Goal: Task Accomplishment & Management: Manage account settings

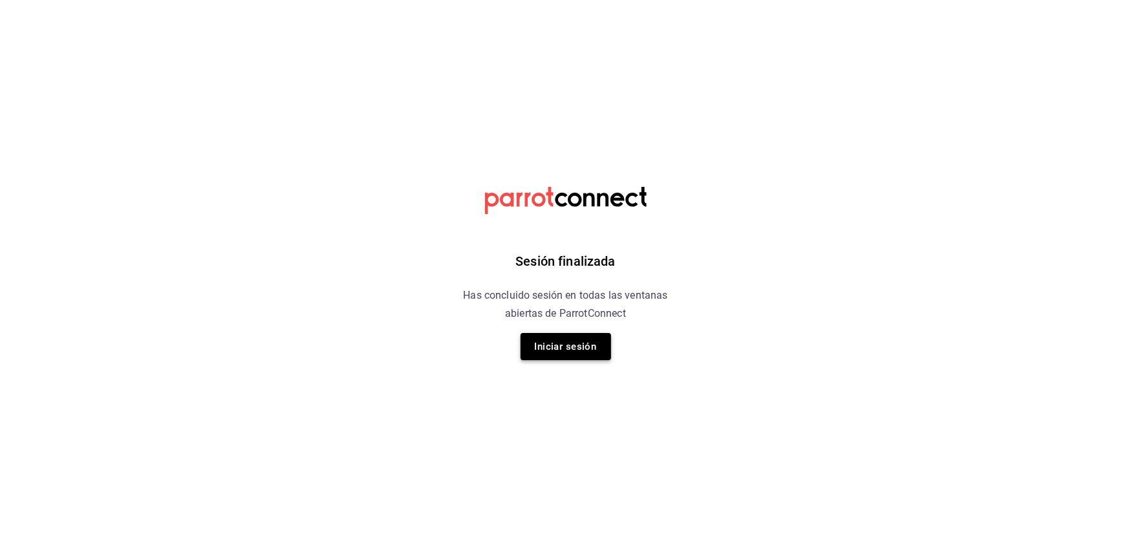
click at [541, 351] on button "Iniciar sesión" at bounding box center [566, 346] width 91 height 27
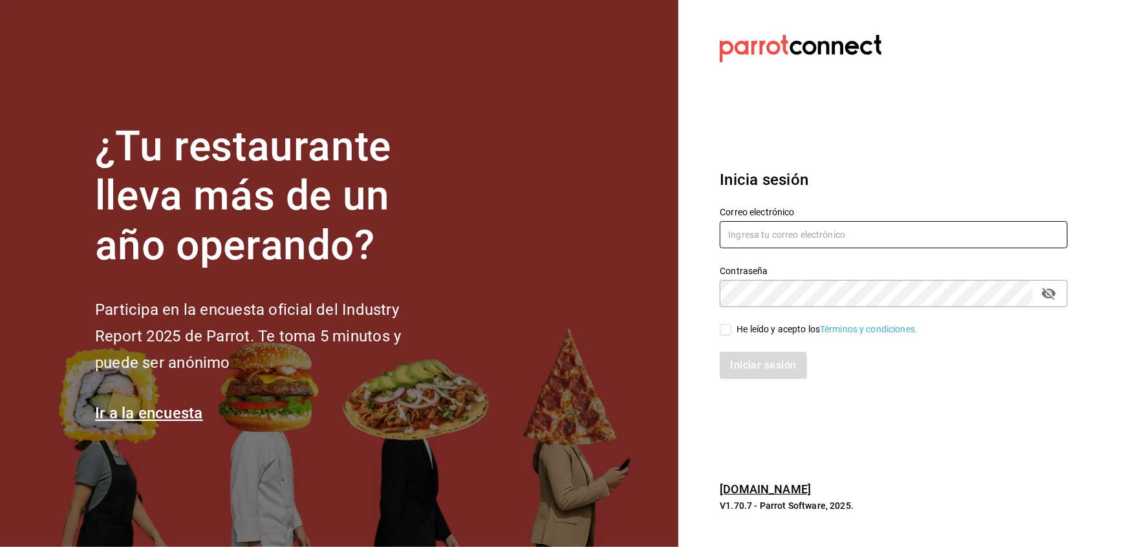
type input "multiuser@peace.com"
click at [724, 332] on input "He leído y acepto los Términos y condiciones." at bounding box center [726, 330] width 12 height 12
checkbox input "true"
click at [736, 360] on button "Iniciar sesión" at bounding box center [764, 365] width 88 height 27
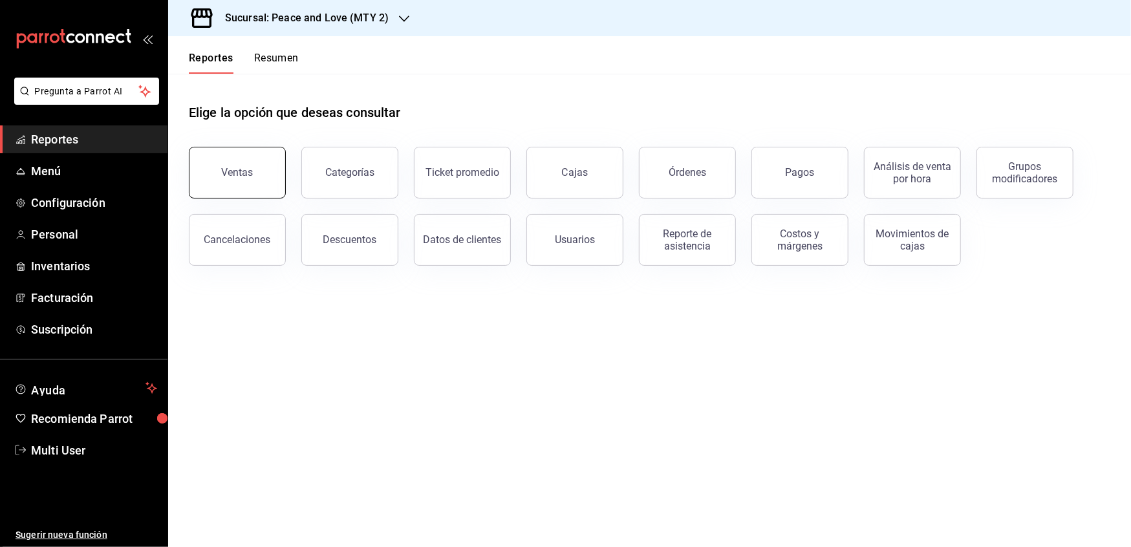
click at [244, 175] on div "Ventas" at bounding box center [238, 172] width 32 height 12
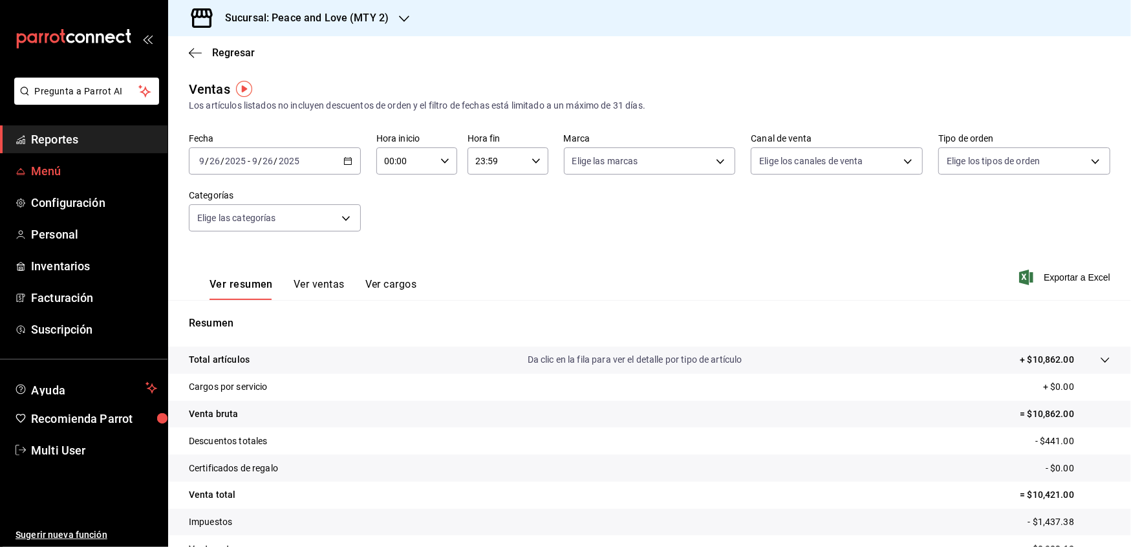
click at [92, 172] on span "Menú" at bounding box center [94, 170] width 126 height 17
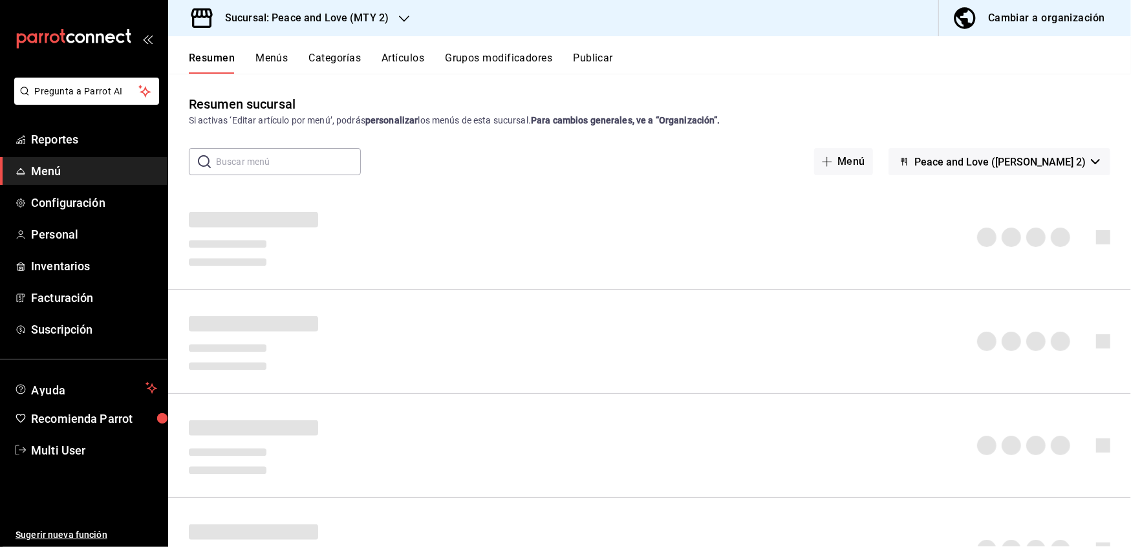
click at [1048, 13] on div "Cambiar a organización" at bounding box center [1046, 18] width 117 height 18
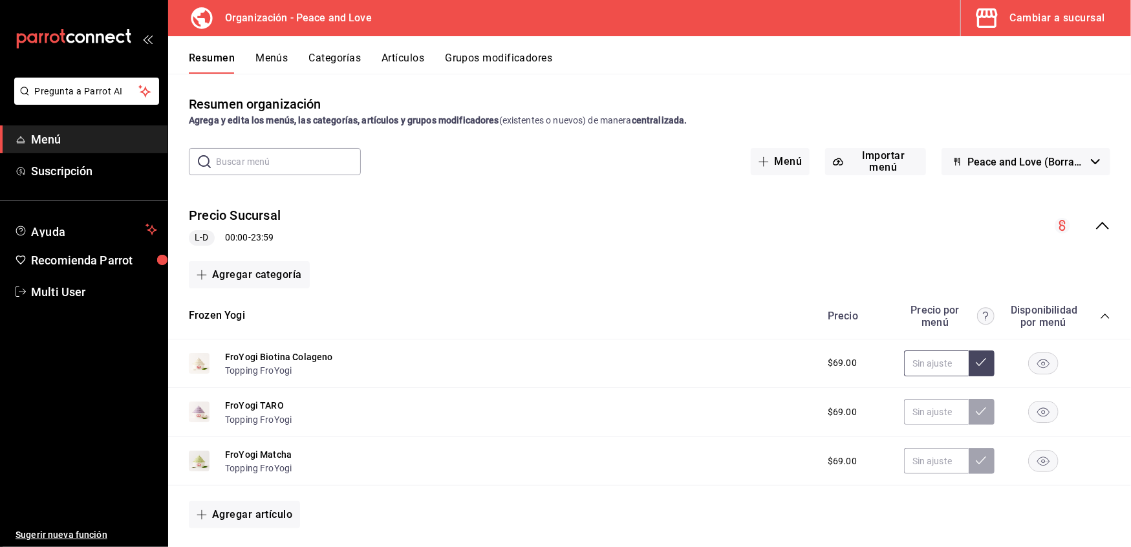
click at [932, 356] on input "text" at bounding box center [936, 364] width 65 height 26
type input "$75.00"
click at [973, 367] on button at bounding box center [982, 364] width 26 height 26
click at [922, 413] on input "text" at bounding box center [936, 412] width 65 height 26
type input "$75.00"
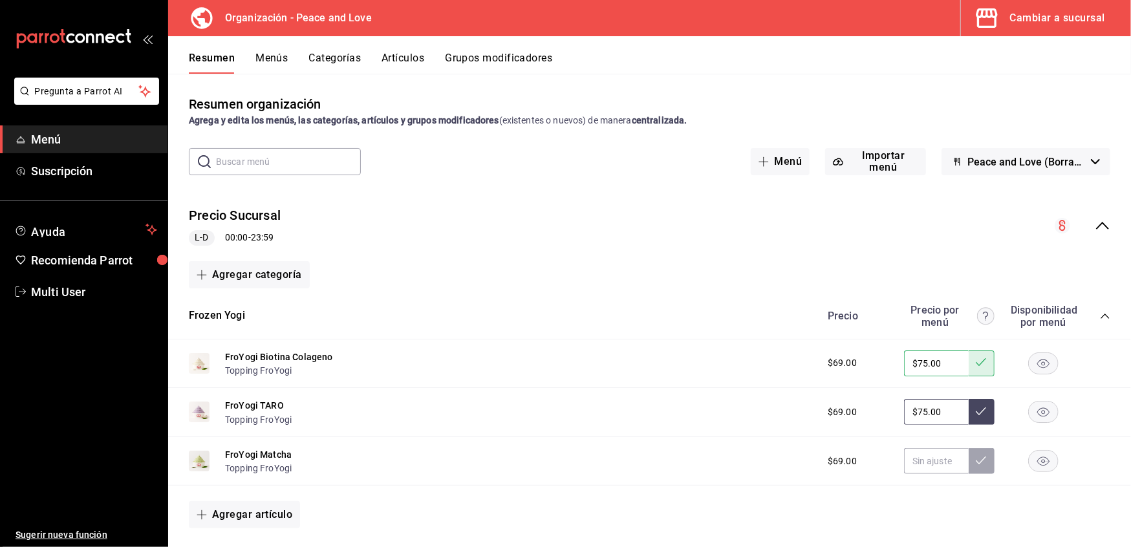
type input "$75.00"
click at [969, 417] on button at bounding box center [982, 412] width 26 height 26
click at [940, 457] on input "text" at bounding box center [936, 461] width 65 height 26
type input "$75.00"
click at [969, 459] on button at bounding box center [982, 461] width 26 height 26
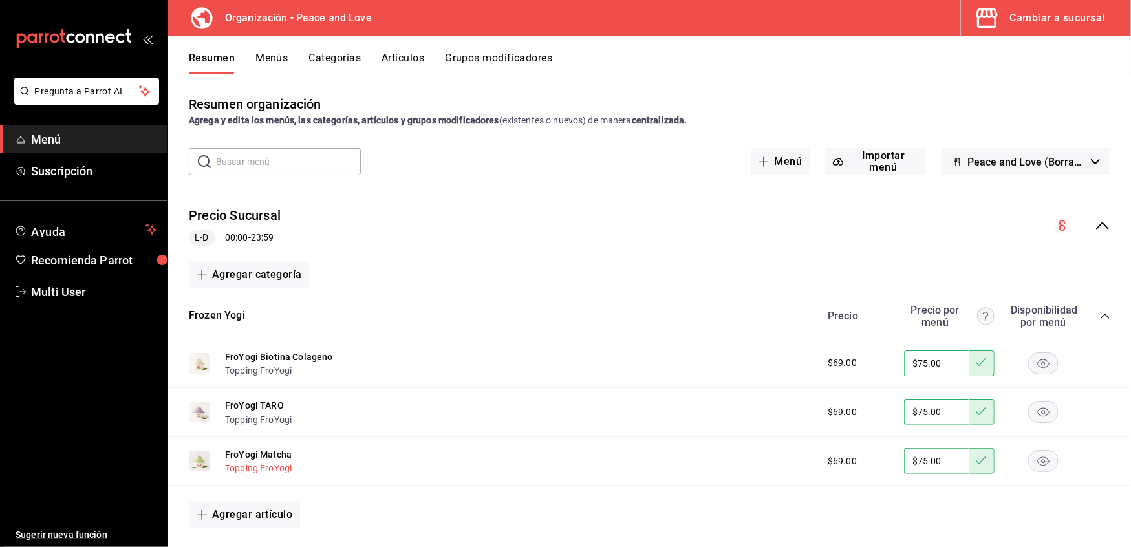
click at [278, 472] on button "Topping FroYogi" at bounding box center [258, 468] width 67 height 13
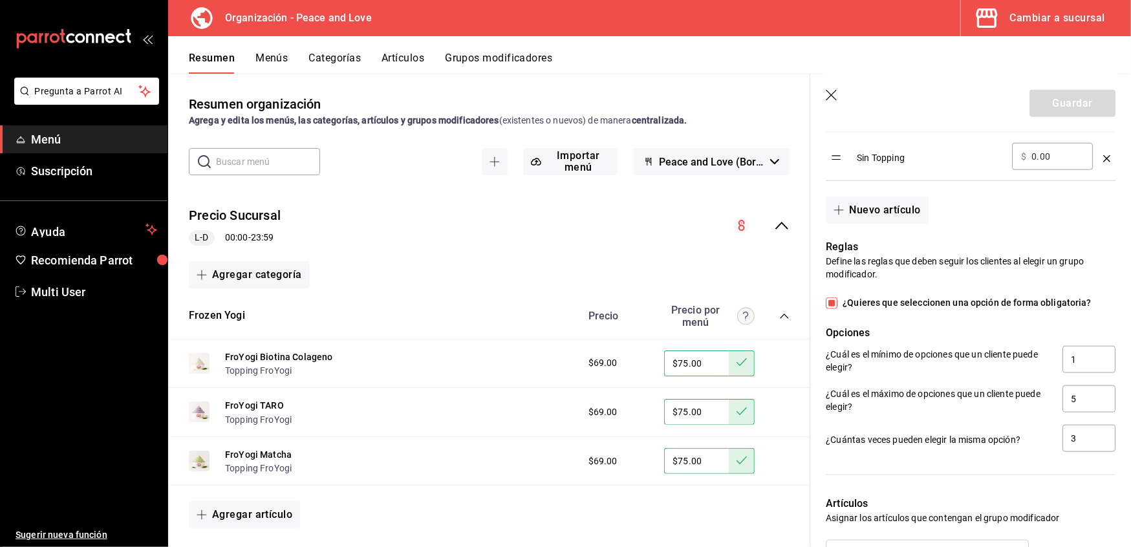
scroll to position [986, 0]
click at [484, 269] on div "Agregar categoría" at bounding box center [489, 274] width 601 height 27
click at [831, 101] on icon "button" at bounding box center [832, 96] width 13 height 13
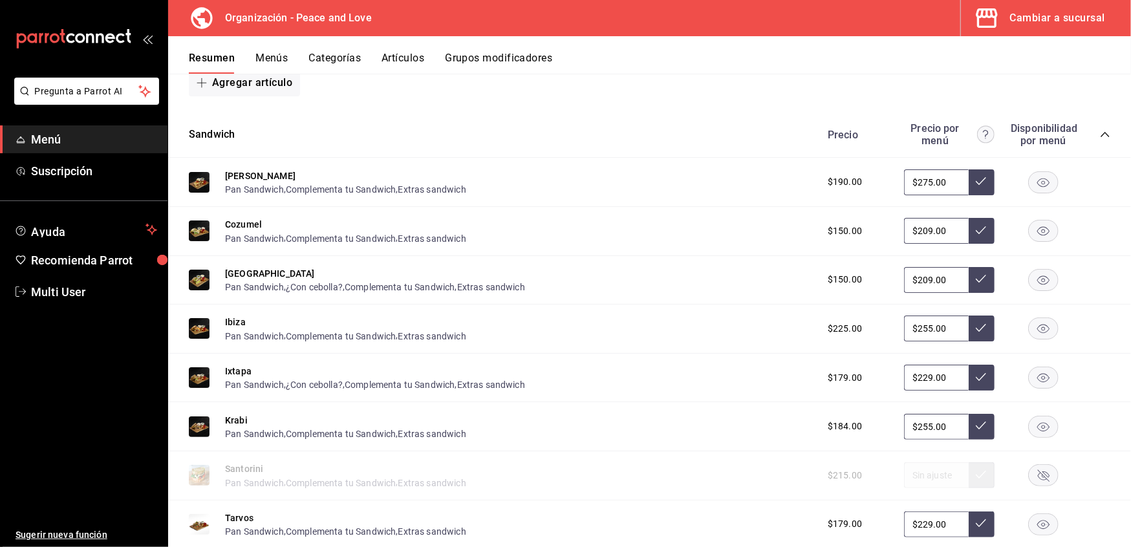
scroll to position [431, 0]
drag, startPoint x: 945, startPoint y: 181, endPoint x: 668, endPoint y: 157, distance: 277.9
click at [668, 157] on div "Sandwich Precio Precio por menú Disponibilidad por menú Bora bora Pan Sandwich …" at bounding box center [649, 409] width 963 height 593
click at [976, 184] on icon at bounding box center [981, 182] width 10 height 10
drag, startPoint x: 946, startPoint y: 182, endPoint x: 800, endPoint y: 162, distance: 147.6
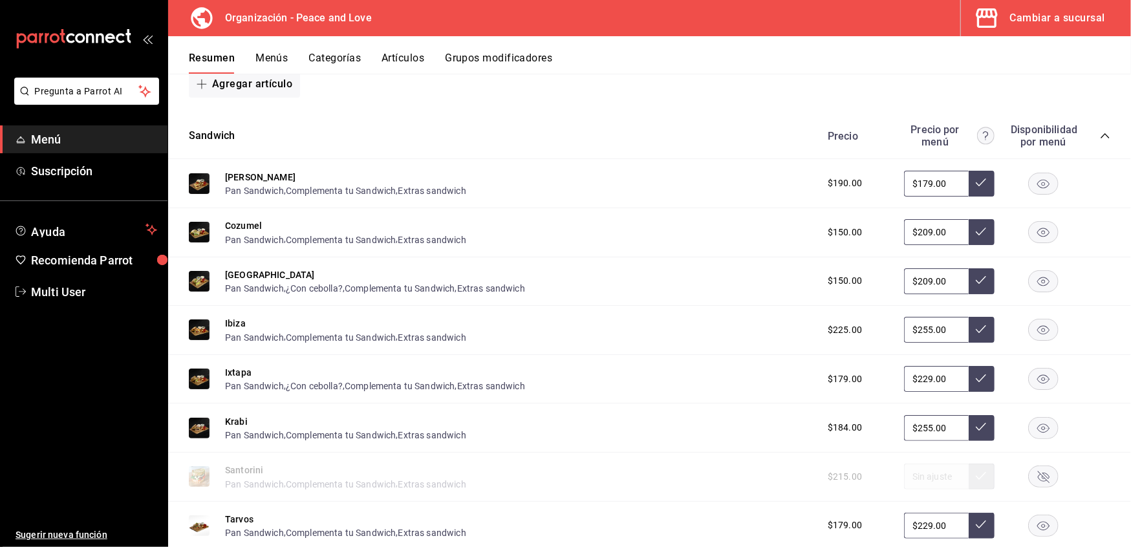
click at [800, 162] on div "Bora bora Pan Sandwich , Complementa tu Sandwich , Extras sandwich $190.00 $179…" at bounding box center [649, 183] width 963 height 49
type input "$215.00"
click at [976, 184] on icon at bounding box center [981, 182] width 10 height 10
drag, startPoint x: 947, startPoint y: 230, endPoint x: 745, endPoint y: 186, distance: 206.6
click at [745, 186] on div "Bora bora Pan Sandwich , Complementa tu Sandwich , Extras sandwich $190.00 $215…" at bounding box center [649, 432] width 963 height 547
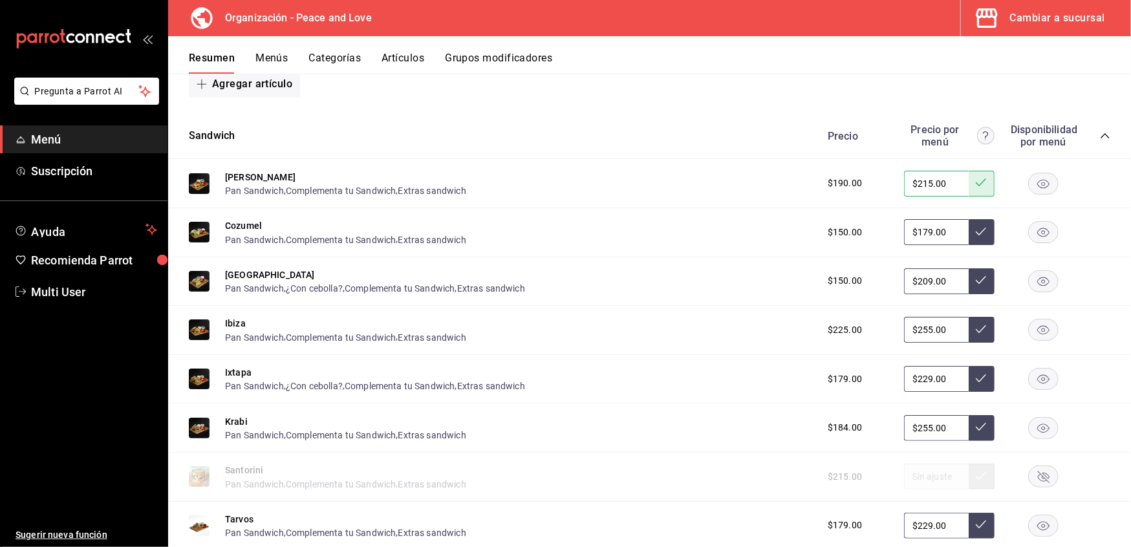
type input "$179.00"
click at [976, 234] on icon at bounding box center [981, 231] width 10 height 10
drag, startPoint x: 942, startPoint y: 278, endPoint x: 741, endPoint y: 259, distance: 201.3
click at [741, 259] on div "Habana Pan Sandwich , ¿Con cebolla? , Complementa tu Sandwich , Extras sandwich…" at bounding box center [649, 281] width 963 height 49
type input "$165.00"
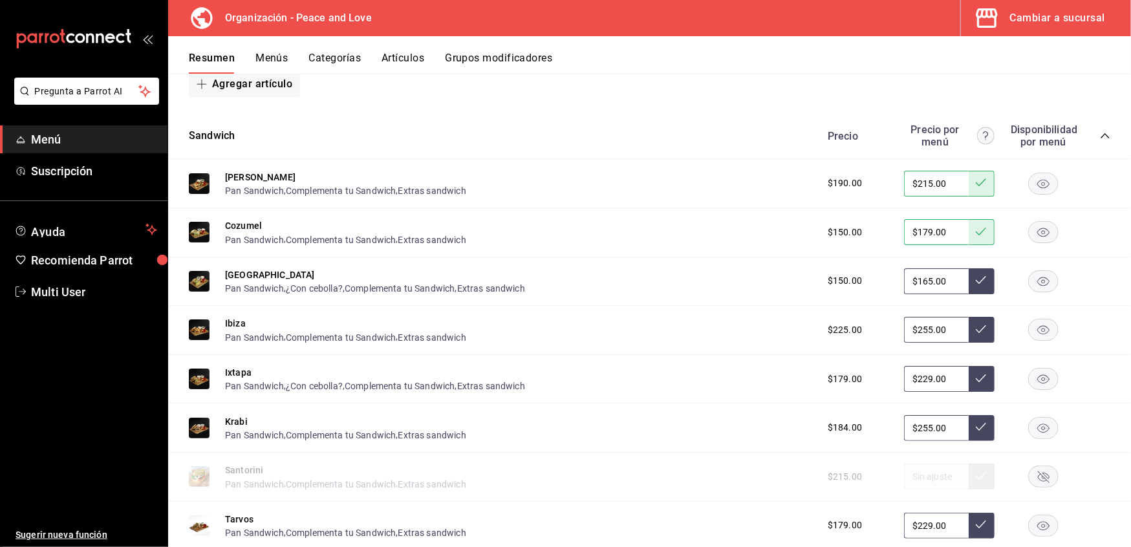
click at [976, 278] on icon at bounding box center [981, 280] width 10 height 10
drag, startPoint x: 943, startPoint y: 329, endPoint x: 732, endPoint y: 307, distance: 212.1
click at [732, 307] on div "Ibiza Pan Sandwich , Complementa tu Sandwich , Extras sandwich $225.00 $255.00" at bounding box center [649, 330] width 963 height 49
type input "$215.00"
click at [976, 329] on icon at bounding box center [981, 329] width 10 height 10
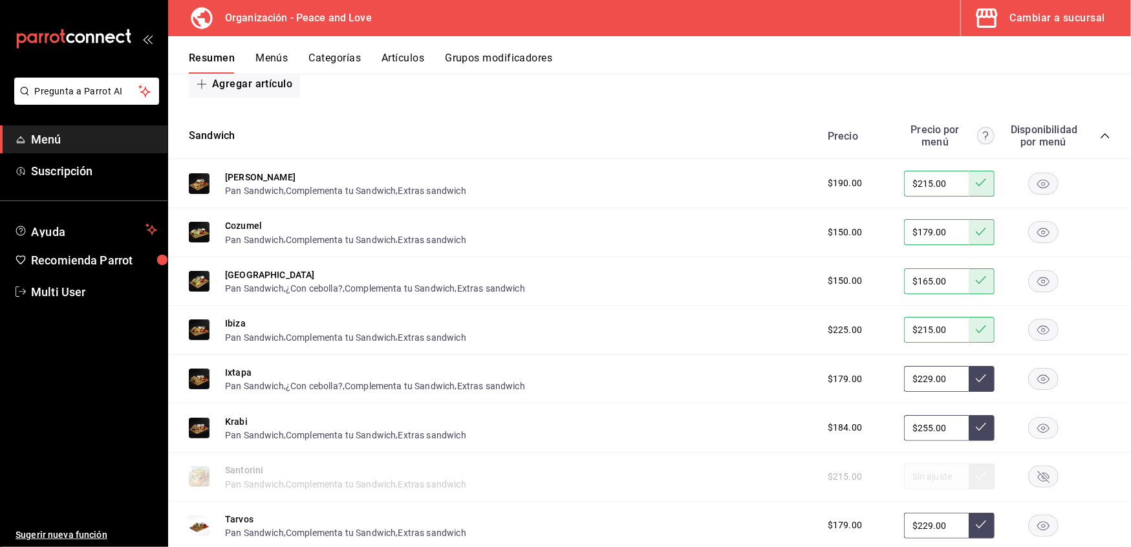
drag, startPoint x: 938, startPoint y: 376, endPoint x: 725, endPoint y: 360, distance: 213.4
click at [725, 360] on div "Ixtapa Pan Sandwich , ¿Con cebolla? , Complementa tu Sandwich , Extras sandwich…" at bounding box center [649, 379] width 963 height 49
type input "$165.00"
click at [976, 373] on icon at bounding box center [981, 378] width 10 height 10
drag, startPoint x: 935, startPoint y: 428, endPoint x: 759, endPoint y: 427, distance: 176.6
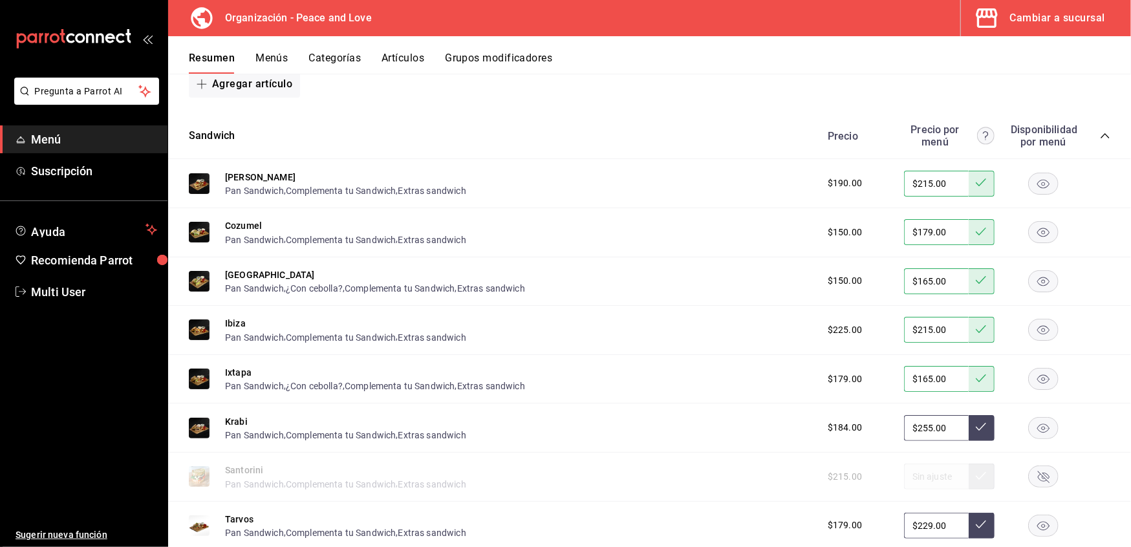
click at [759, 427] on div "Krabi Pan Sandwich , Complementa tu Sandwich , Extras sandwich $184.00 $255.00" at bounding box center [649, 428] width 963 height 49
type input "$175.00"
click at [974, 422] on button at bounding box center [982, 428] width 26 height 26
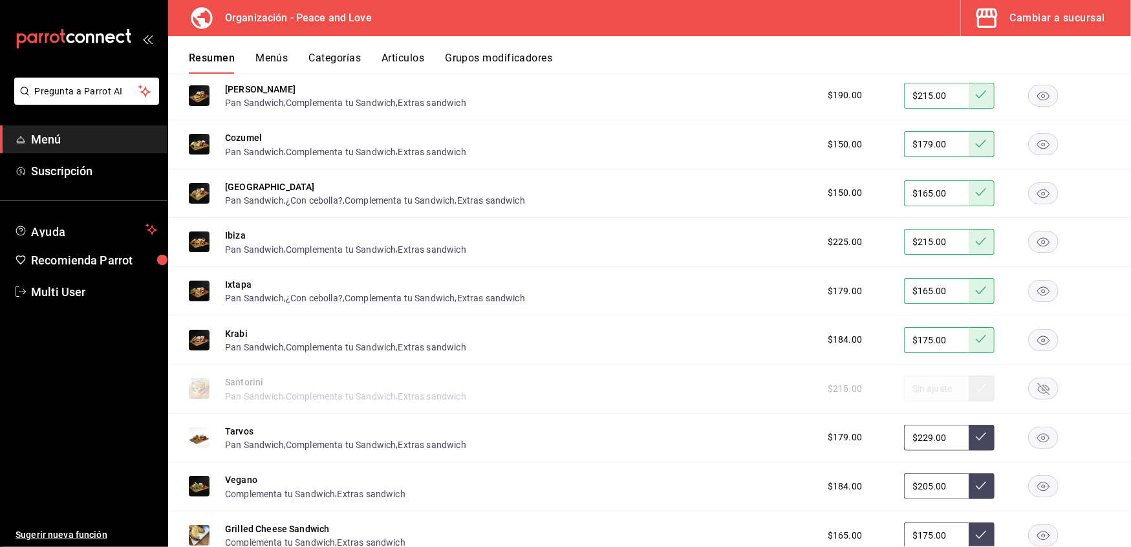
scroll to position [520, 0]
click at [1032, 378] on rect "button" at bounding box center [1044, 387] width 30 height 21
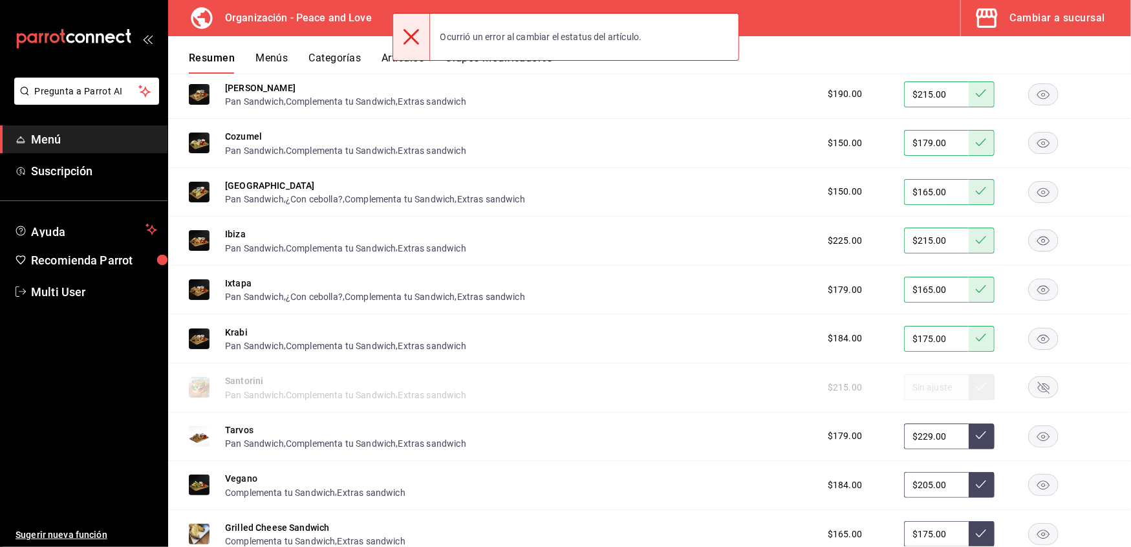
click at [384, 58] on button "Artículos" at bounding box center [403, 63] width 43 height 22
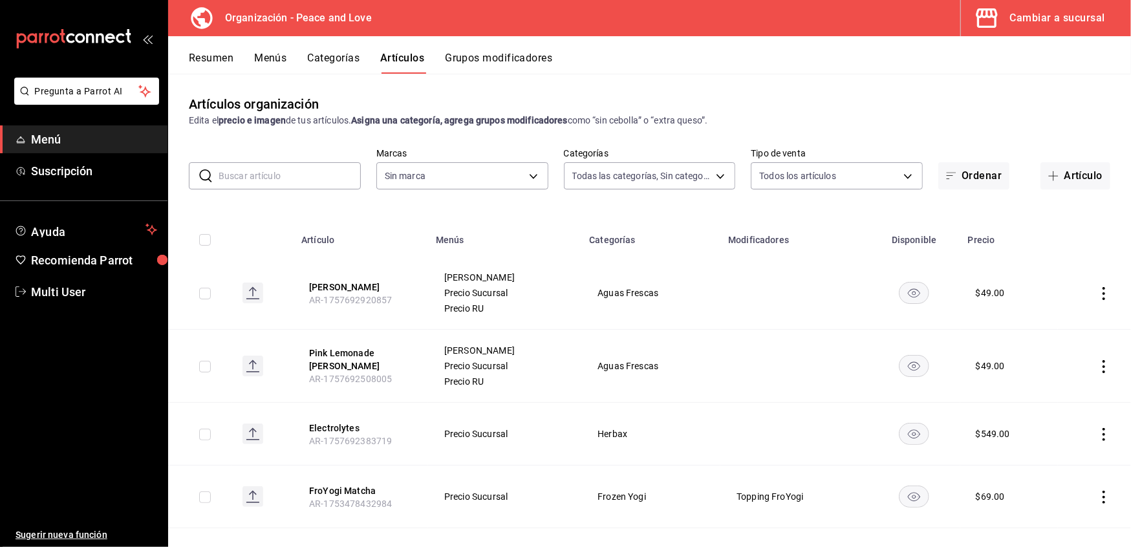
click at [334, 171] on input "text" at bounding box center [290, 176] width 142 height 26
type input "9ea23167-2d5d-4102-9c87-89af9dc5278e,3840b789-b954-49e1-b386-82b604f894c8,a2e0d…"
type input "s"
type input "b95d4f55-8390-4aa3-b872-30c8ea5dd563"
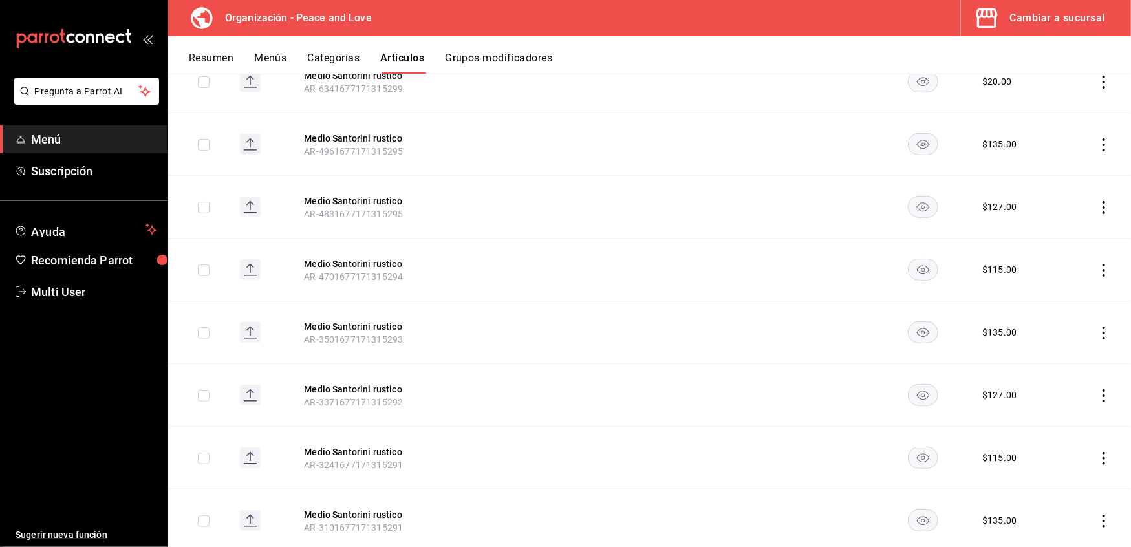
scroll to position [631, 0]
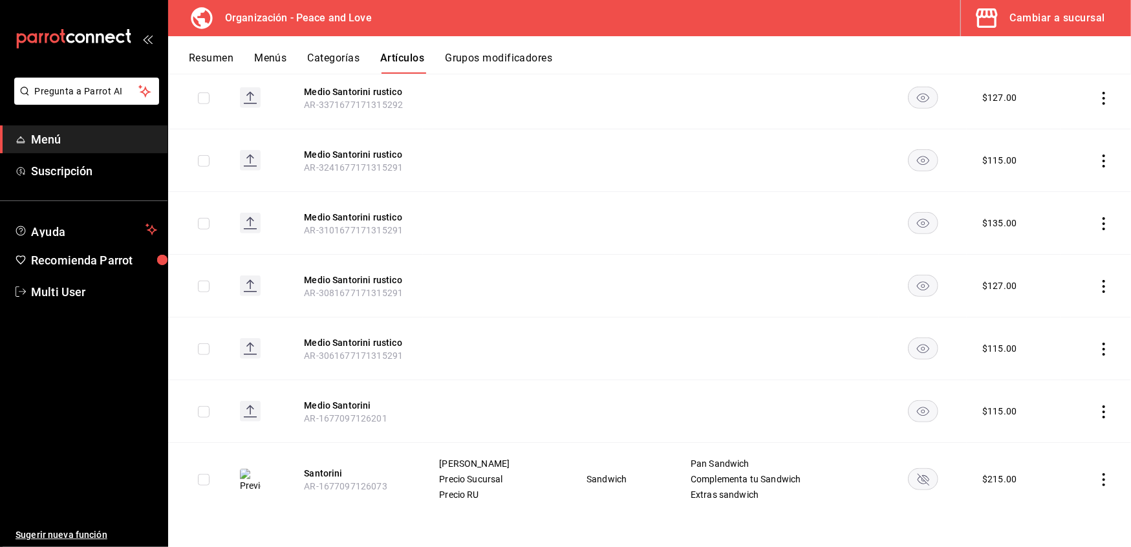
type input "santorin"
click at [915, 486] on rect "availability-product" at bounding box center [923, 478] width 30 height 21
click at [188, 54] on div "Resumen Menús Categorías Artículos Grupos modificadores" at bounding box center [649, 55] width 963 height 38
click at [197, 56] on button "Resumen" at bounding box center [211, 63] width 45 height 22
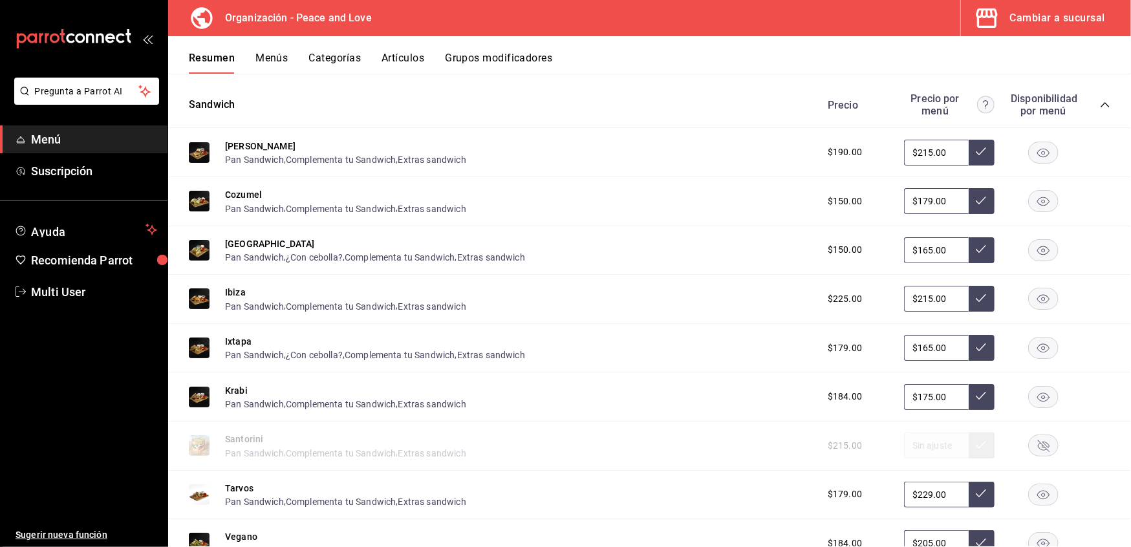
scroll to position [483, 0]
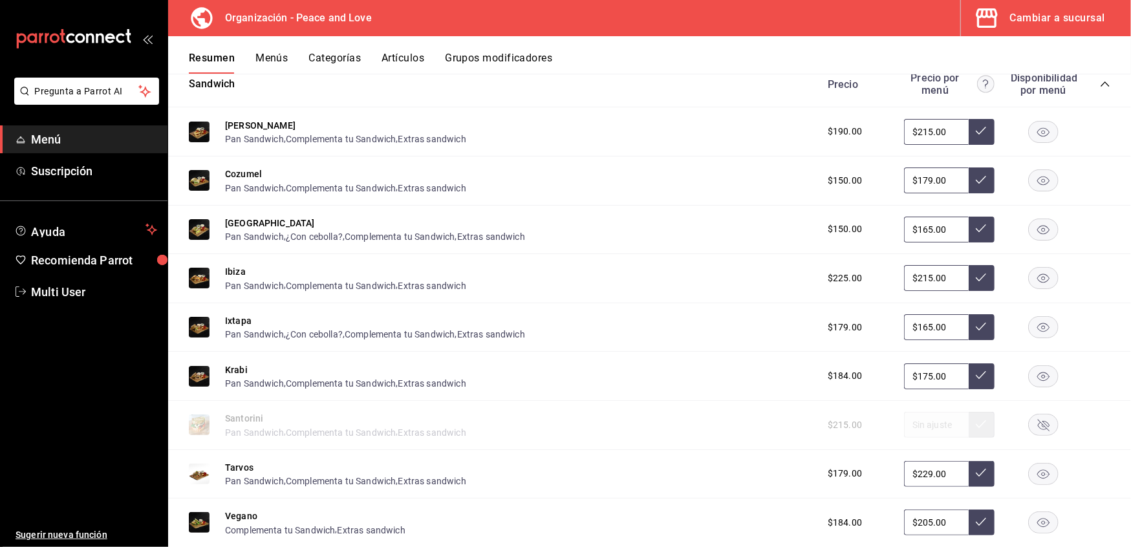
click at [1038, 424] on rect "button" at bounding box center [1044, 425] width 30 height 21
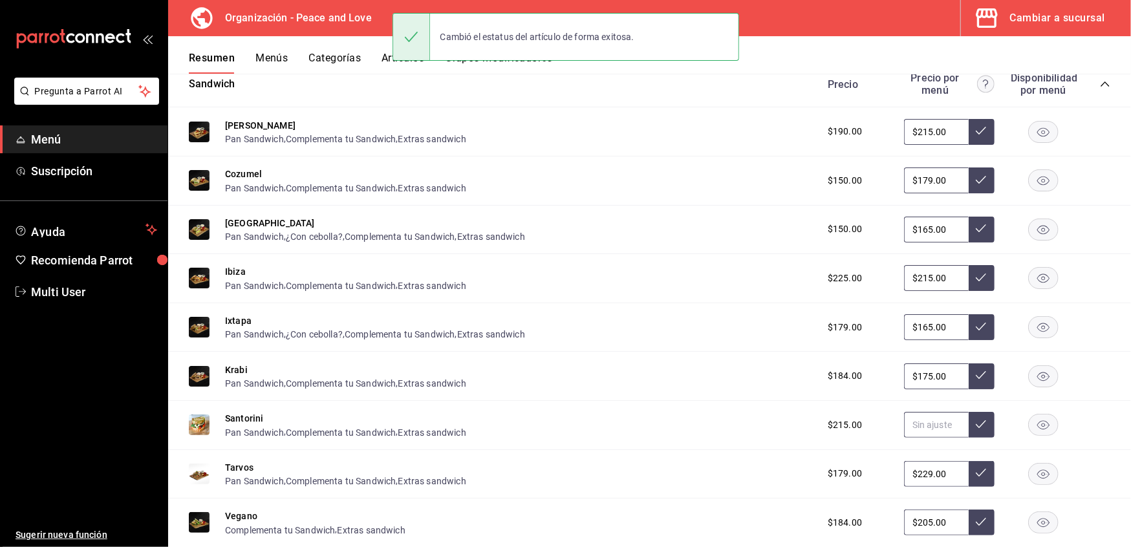
click at [937, 418] on input "text" at bounding box center [936, 425] width 65 height 26
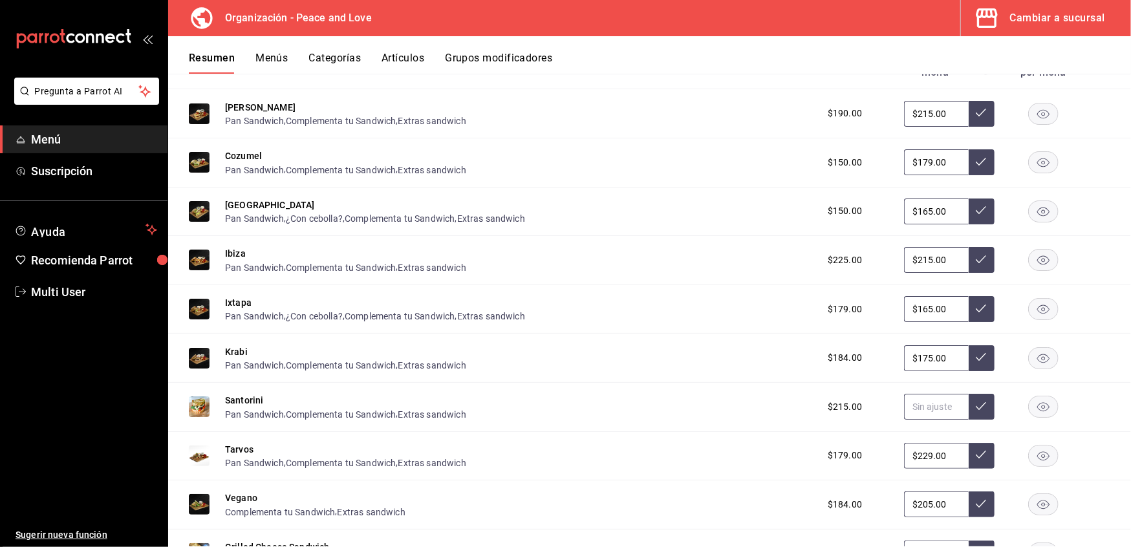
scroll to position [456, 0]
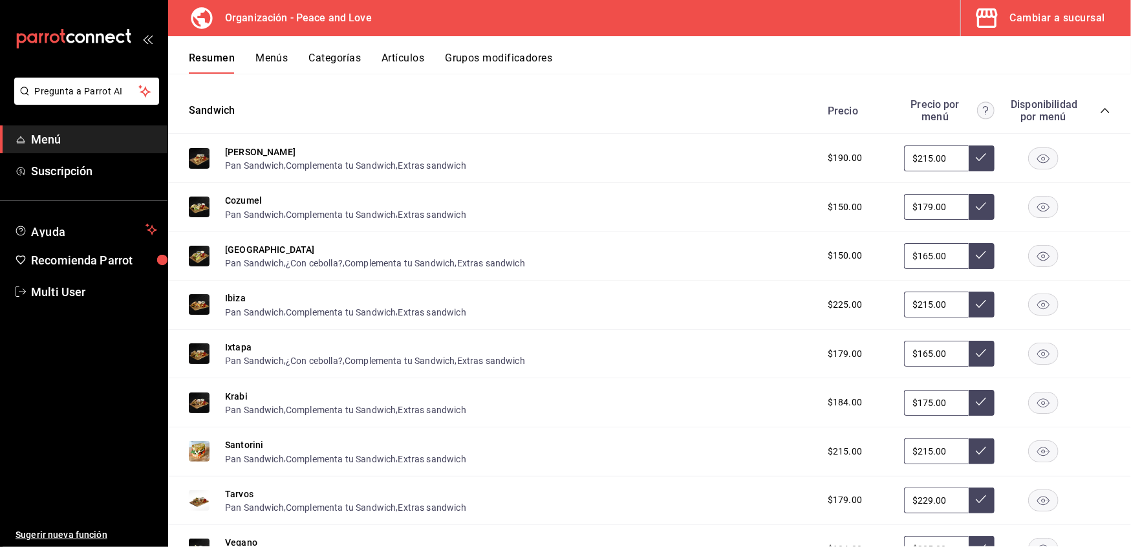
type input "$215.00"
click at [974, 449] on button at bounding box center [982, 452] width 26 height 26
click at [935, 500] on input "$229.00" at bounding box center [936, 501] width 65 height 26
drag, startPoint x: 939, startPoint y: 494, endPoint x: 816, endPoint y: 490, distance: 123.6
click at [816, 490] on div "$179.00 $229.00" at bounding box center [963, 501] width 296 height 26
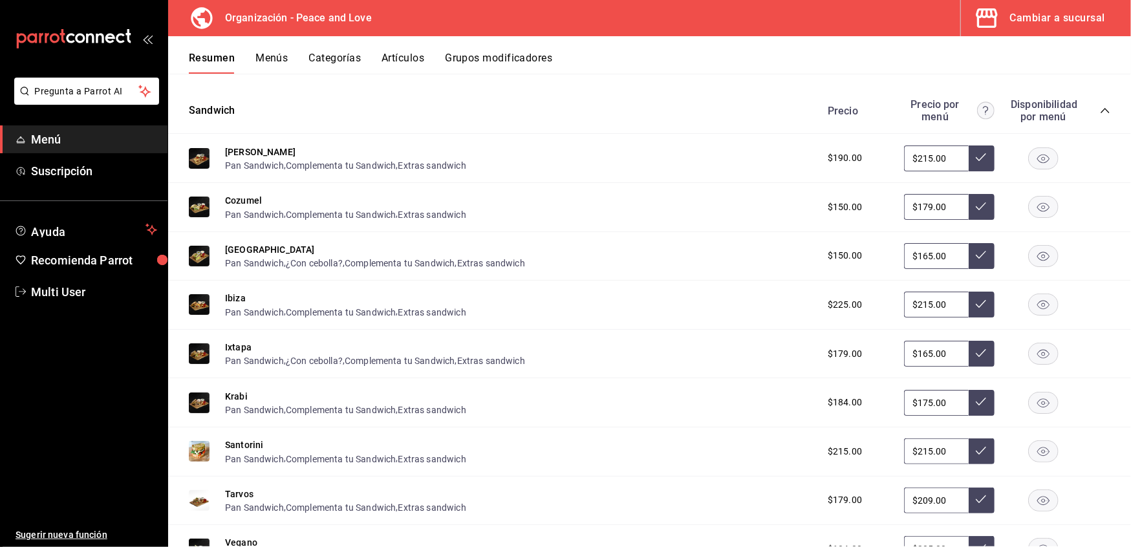
type input "$209.00"
click at [978, 490] on button at bounding box center [982, 501] width 26 height 26
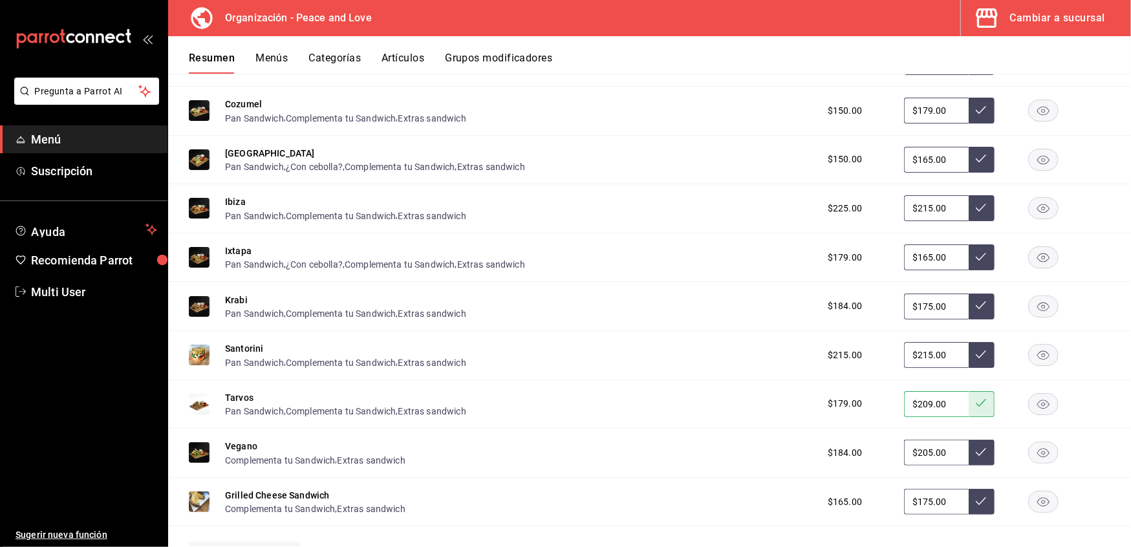
scroll to position [552, 0]
click at [976, 353] on icon at bounding box center [981, 354] width 10 height 10
drag, startPoint x: 942, startPoint y: 448, endPoint x: 712, endPoint y: 422, distance: 231.8
click at [712, 422] on div "Bora bora Pan Sandwich , Complementa tu Sandwich , Extras sandwich $190.00 $215…" at bounding box center [649, 311] width 963 height 547
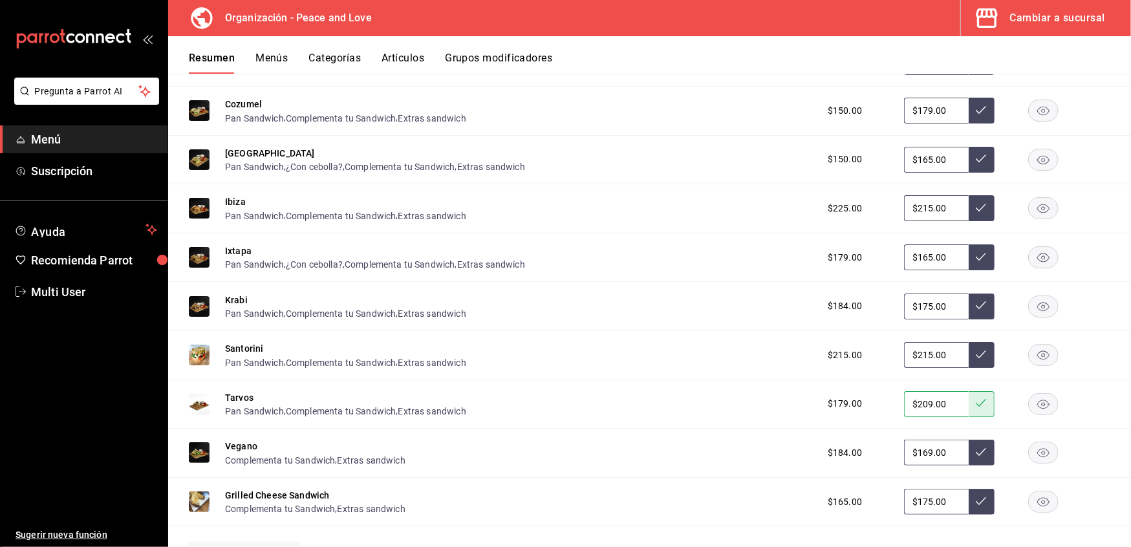
type input "$169.00"
click at [976, 447] on icon at bounding box center [981, 452] width 10 height 10
drag, startPoint x: 939, startPoint y: 497, endPoint x: 737, endPoint y: 492, distance: 201.9
click at [737, 492] on div "Grilled Cheese Sandwich Complementa tu Sandwich , Extras sandwich $165.00 $175.…" at bounding box center [649, 502] width 963 height 49
type input "$139.00"
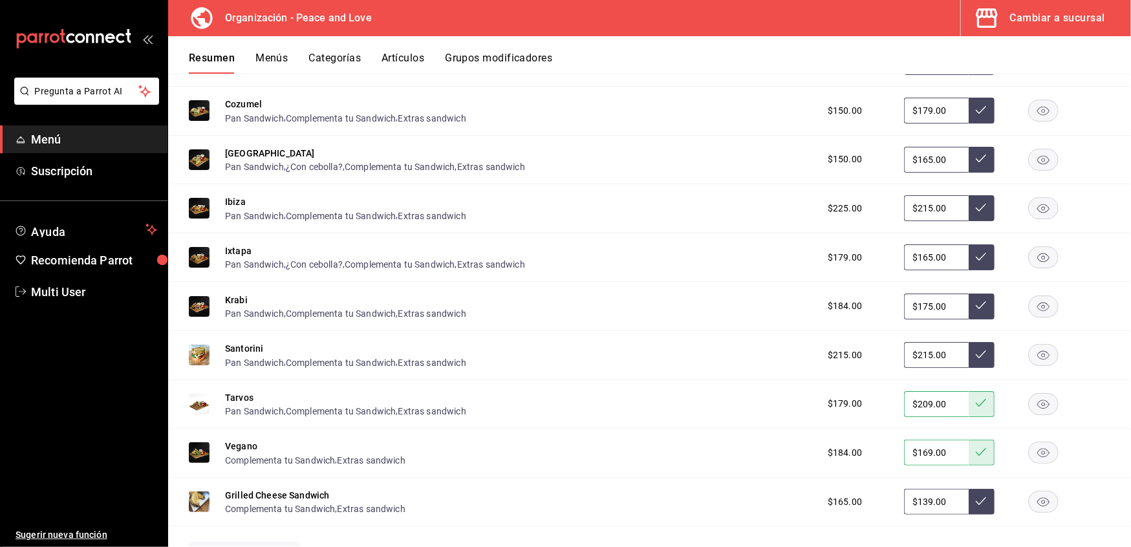
click at [976, 502] on icon at bounding box center [981, 501] width 10 height 10
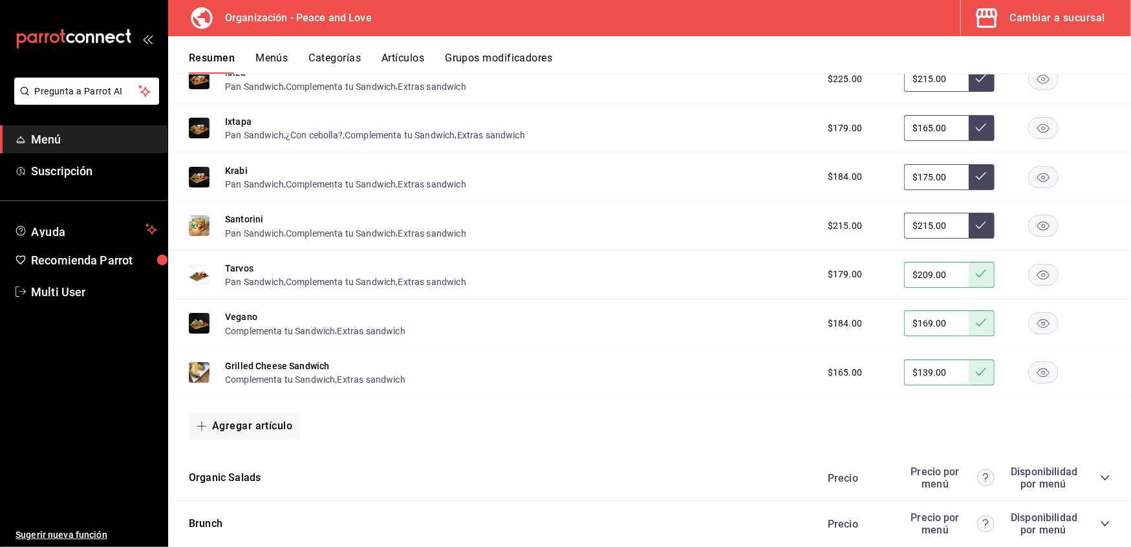
scroll to position [681, 0]
click at [364, 379] on button "Extras sandwich" at bounding box center [372, 380] width 68 height 13
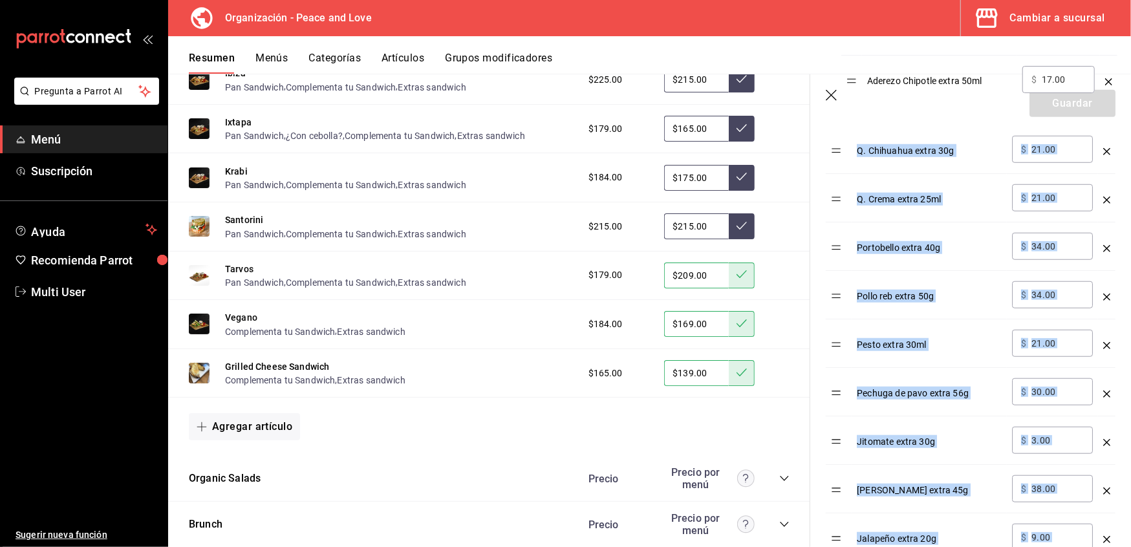
scroll to position [543, 0]
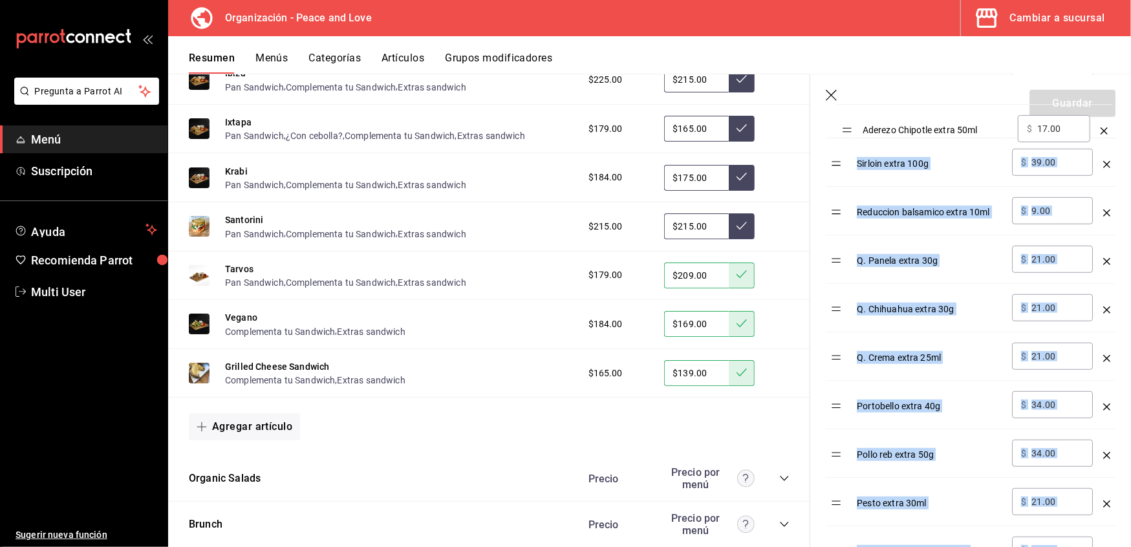
drag, startPoint x: 842, startPoint y: 413, endPoint x: 853, endPoint y: 135, distance: 277.7
click at [853, 135] on table "Opción Precio Salmon ahumado extra 30g ​ $ 65.00 ​ Sirloin extra 100g ​ $ 39.00…" at bounding box center [971, 535] width 290 height 1050
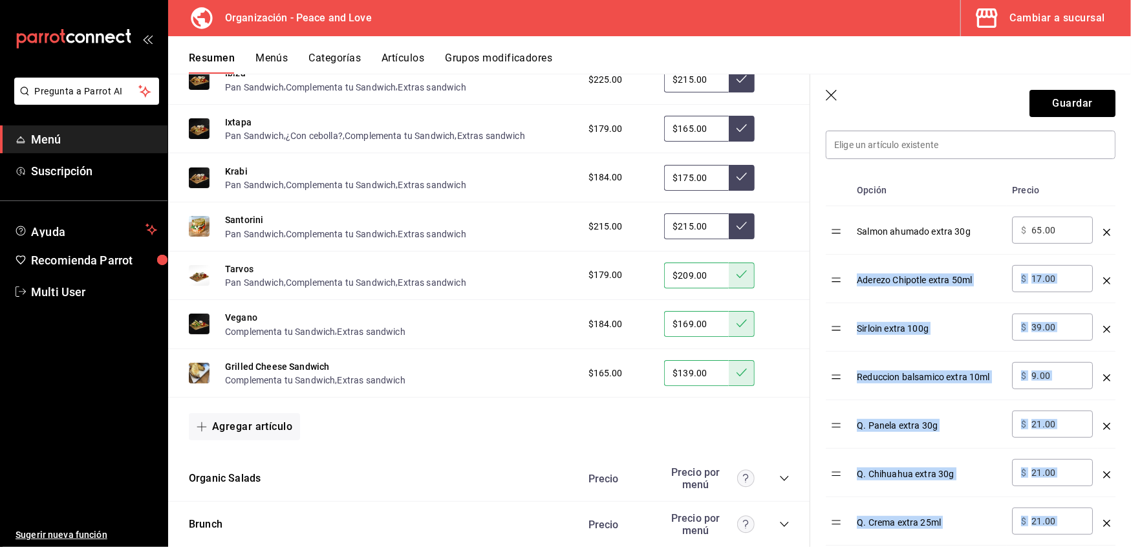
scroll to position [378, 0]
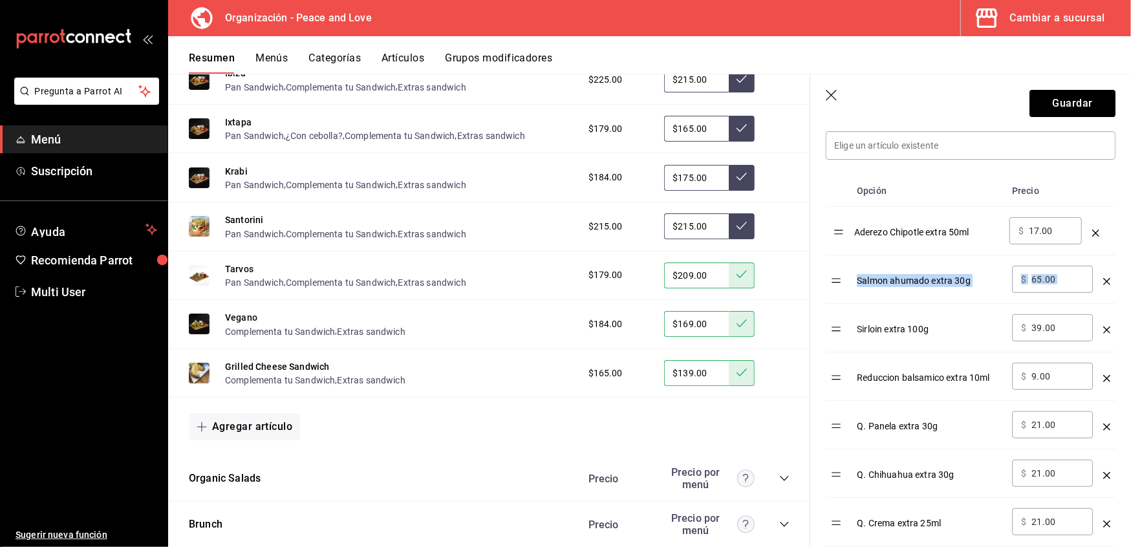
drag, startPoint x: 840, startPoint y: 287, endPoint x: 841, endPoint y: 238, distance: 49.2
drag, startPoint x: 841, startPoint y: 335, endPoint x: 842, endPoint y: 283, distance: 51.8
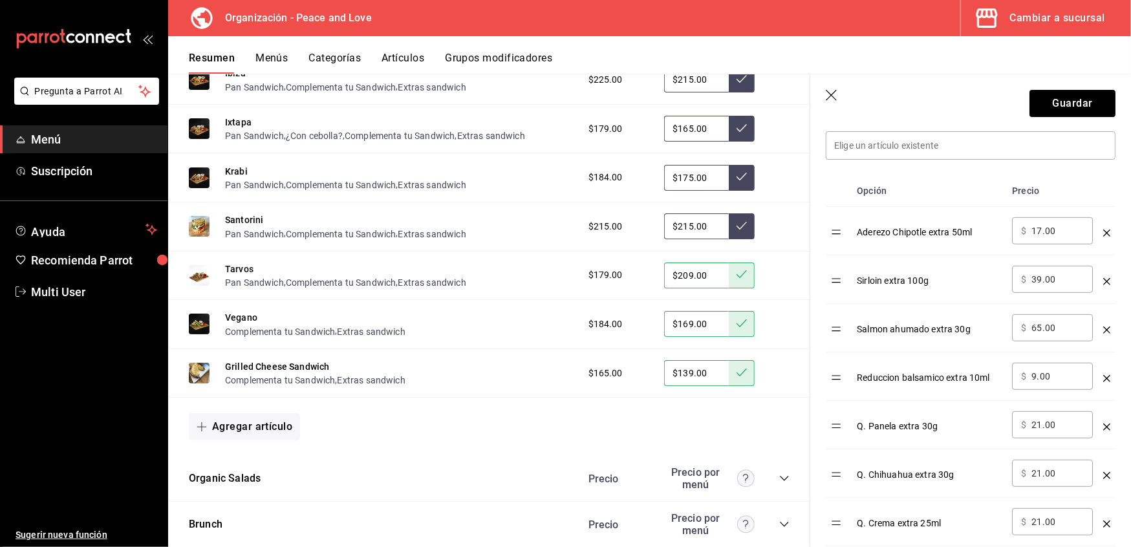
click at [827, 300] on td "optionsTable" at bounding box center [839, 280] width 26 height 49
drag, startPoint x: 1044, startPoint y: 281, endPoint x: 927, endPoint y: 273, distance: 117.3
click at [927, 273] on tr "Sirloin extra 100g ​ $ 39.00 ​" at bounding box center [971, 280] width 290 height 49
type input "99.00"
click at [1040, 230] on input "17.00" at bounding box center [1058, 230] width 52 height 13
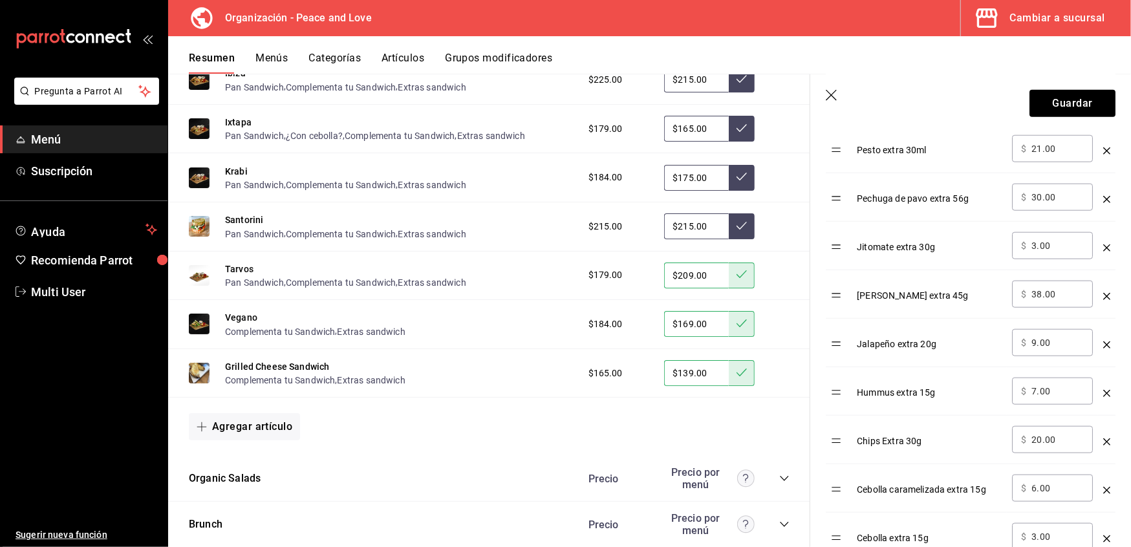
scroll to position [971, 0]
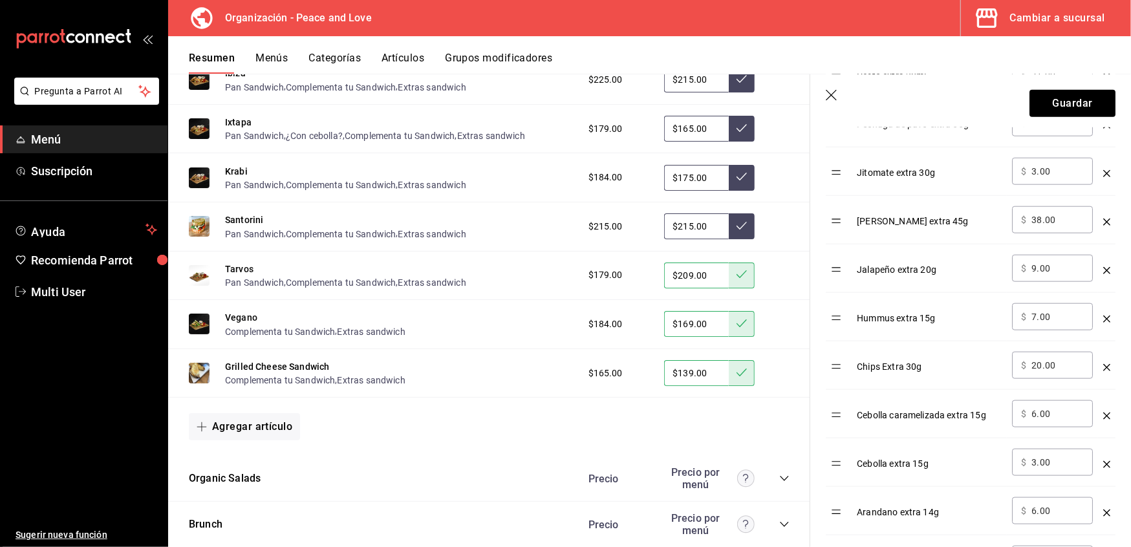
type input "19.00"
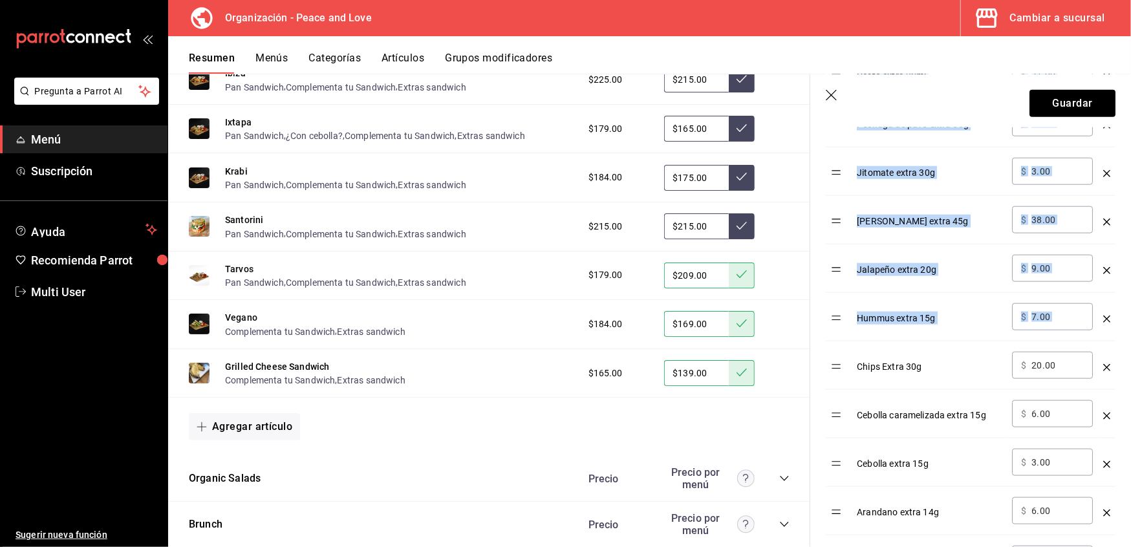
drag, startPoint x: 836, startPoint y: 384, endPoint x: 818, endPoint y: 226, distance: 158.9
click at [818, 226] on div "Opción Precio Aderezo Chipotle extra 50ml ​ $ 19.00 ​ Sirloin extra 100g ​ $ 99…" at bounding box center [963, 100] width 305 height 1066
click at [846, 381] on td "optionsTable" at bounding box center [839, 366] width 26 height 49
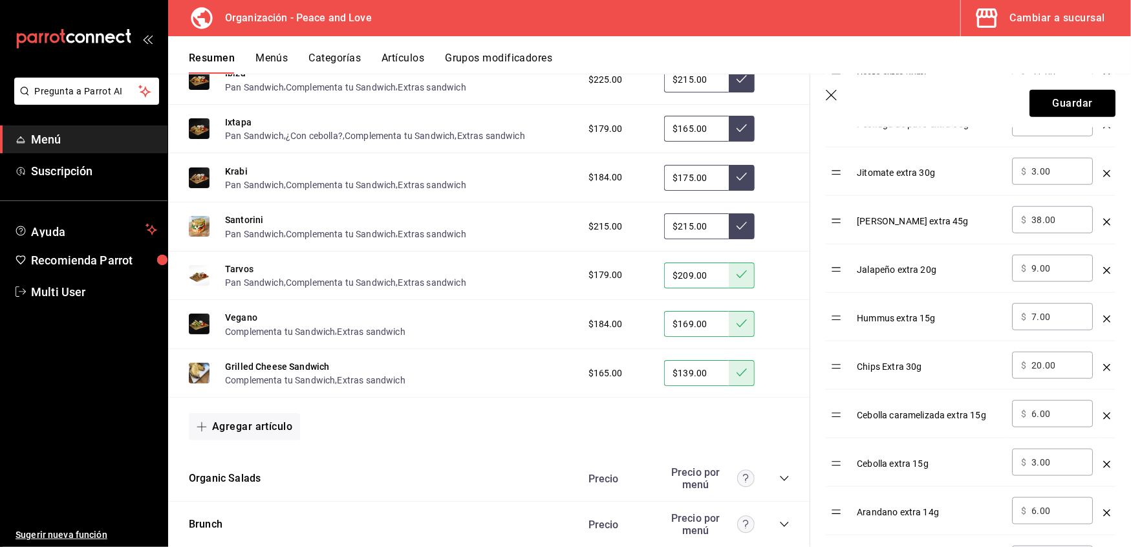
drag, startPoint x: 829, startPoint y: 378, endPoint x: 834, endPoint y: 347, distance: 30.7
click at [834, 347] on td "optionsTable" at bounding box center [839, 366] width 26 height 49
drag, startPoint x: 840, startPoint y: 380, endPoint x: 838, endPoint y: 339, distance: 41.4
click at [838, 339] on tbody "Aderezo Chipotle extra 50ml ​ $ 19.00 ​ Sirloin extra 100g ​ $ 99.00 ​ Salmon a…" at bounding box center [971, 123] width 290 height 1019
drag, startPoint x: 838, startPoint y: 363, endPoint x: 834, endPoint y: 378, distance: 15.6
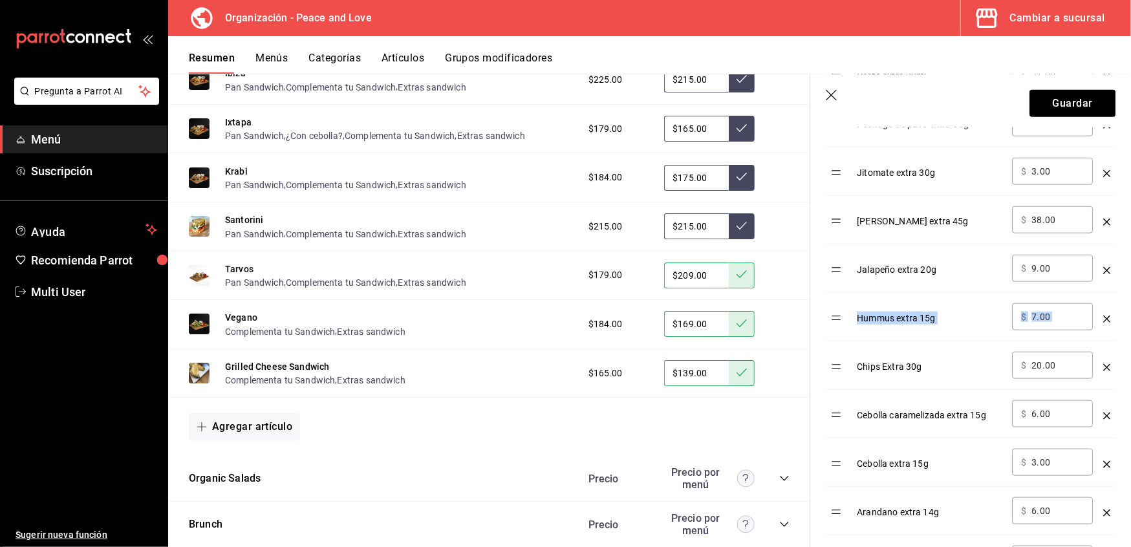
click at [838, 363] on table "Opción Precio Aderezo Chipotle extra 50ml ​ $ 19.00 ​ Sirloin extra 100g ​ $ 99…" at bounding box center [971, 107] width 290 height 1050
drag, startPoint x: 832, startPoint y: 381, endPoint x: 845, endPoint y: 285, distance: 97.2
click at [845, 285] on tbody "Aderezo Chipotle extra 50ml ​ $ 19.00 ​ Sirloin extra 100g ​ $ 99.00 ​ Salmon a…" at bounding box center [971, 123] width 290 height 1019
click at [826, 381] on td "optionsTable" at bounding box center [839, 366] width 26 height 49
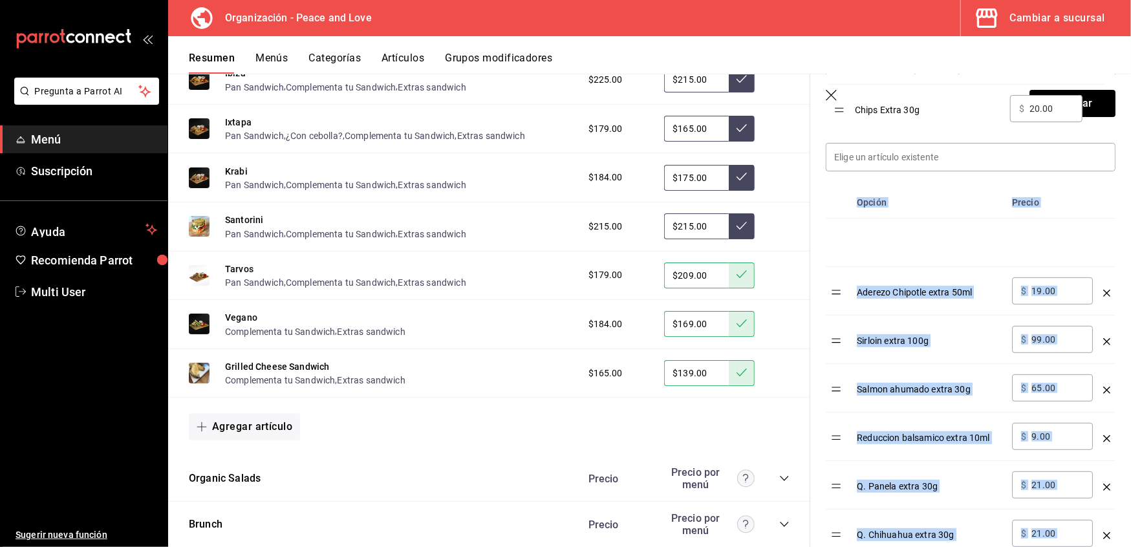
scroll to position [365, 0]
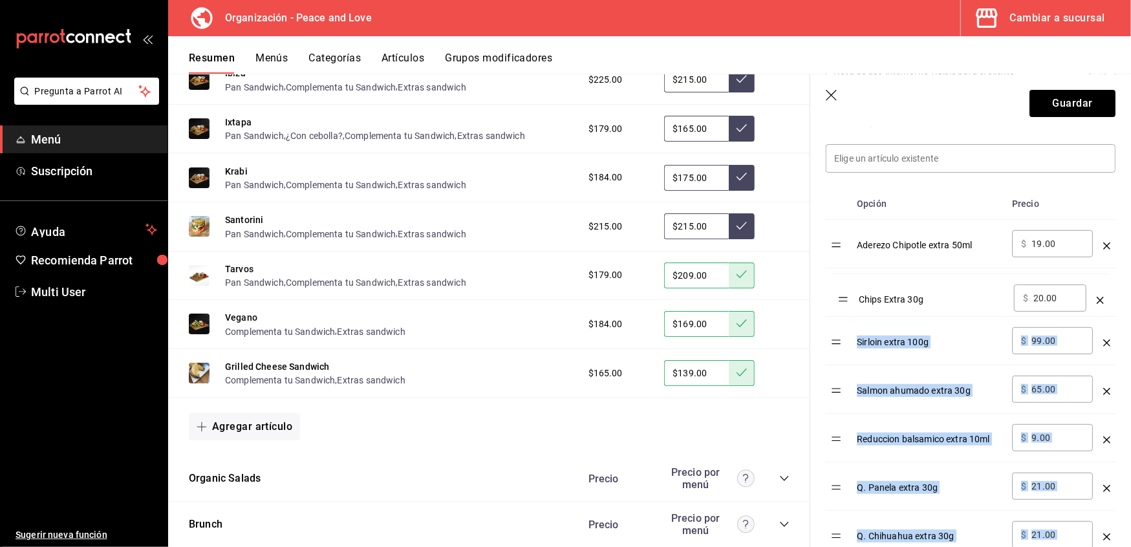
drag, startPoint x: 834, startPoint y: 376, endPoint x: 841, endPoint y: 304, distance: 72.1
click at [1067, 287] on input "20.00" at bounding box center [1058, 292] width 52 height 13
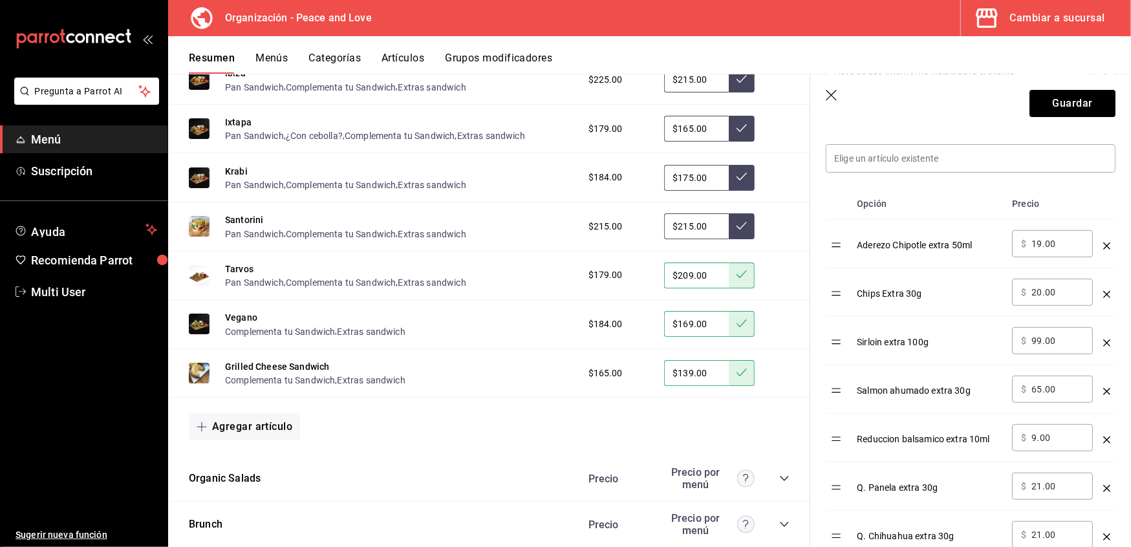
type input "2.00"
type input "19.00"
click at [1047, 98] on button "Guardar" at bounding box center [1073, 103] width 86 height 27
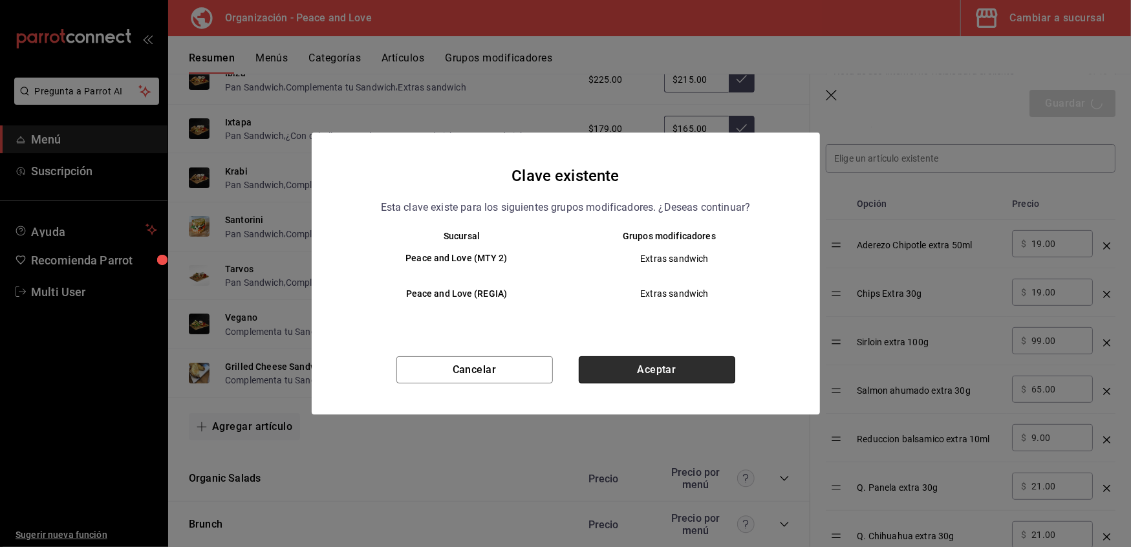
click at [668, 366] on button "Aceptar" at bounding box center [657, 369] width 157 height 27
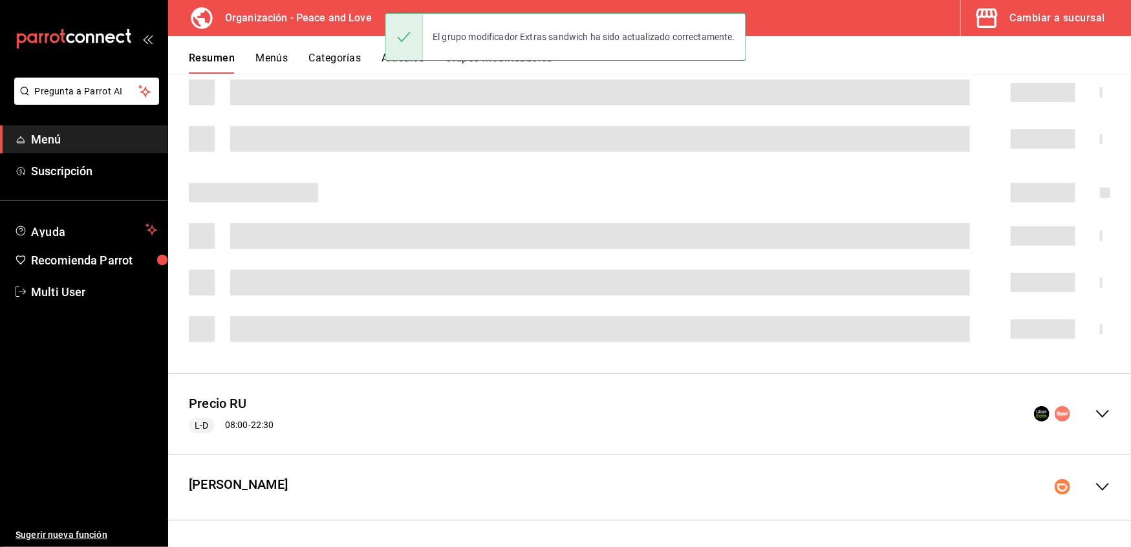
scroll to position [273, 0]
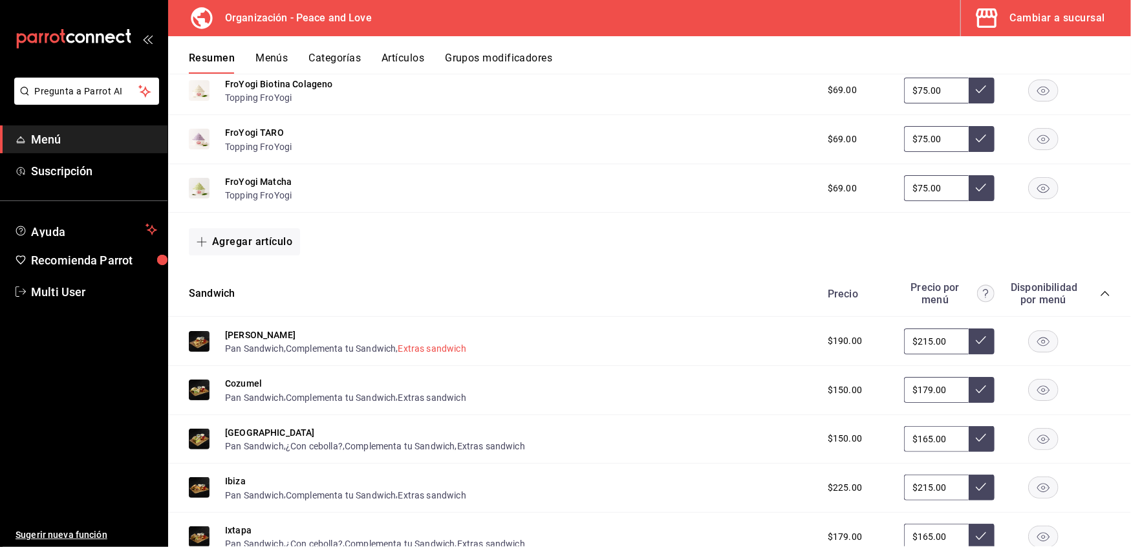
click at [426, 347] on button "Extras sandwich" at bounding box center [432, 348] width 68 height 13
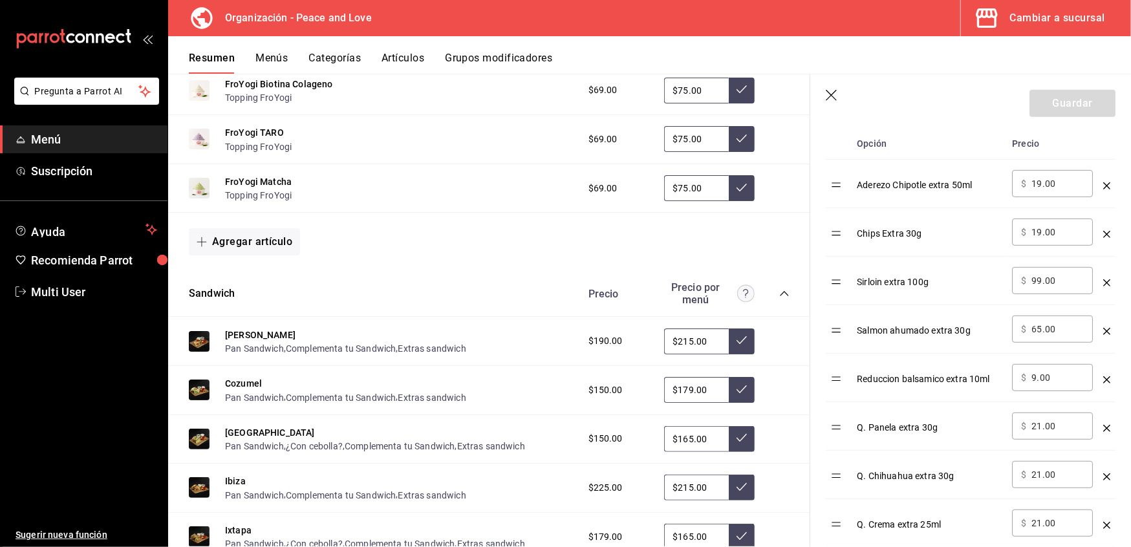
scroll to position [426, 0]
